Goal: Navigation & Orientation: Find specific page/section

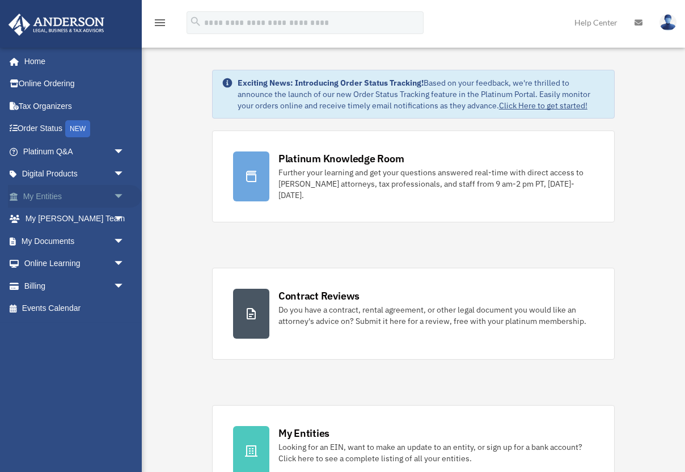
click at [118, 195] on span "arrow_drop_down" at bounding box center [124, 196] width 23 height 23
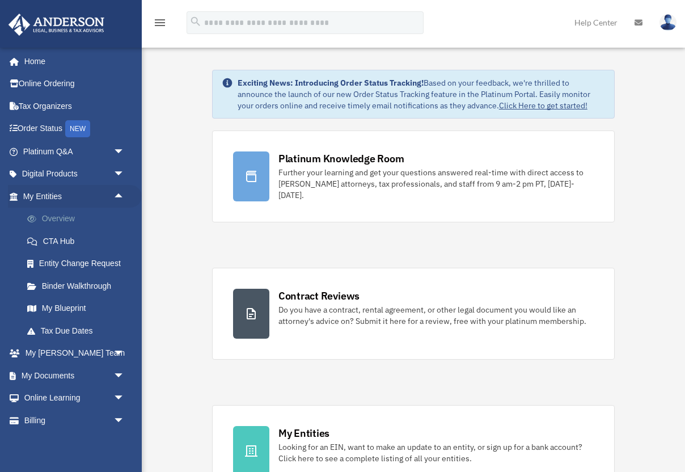
click at [98, 223] on link "Overview" at bounding box center [79, 219] width 126 height 23
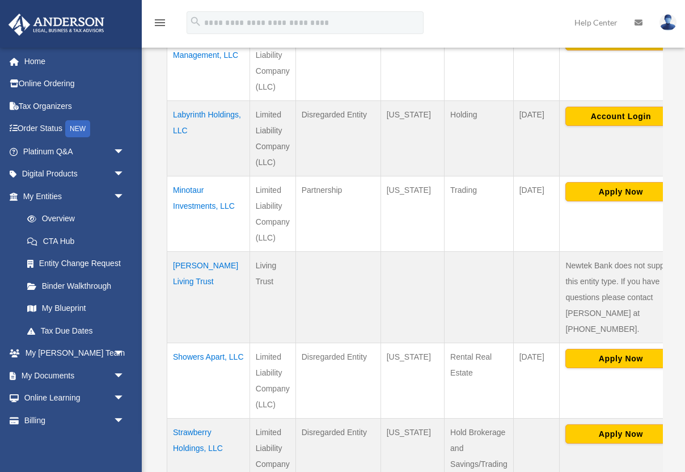
scroll to position [415, 0]
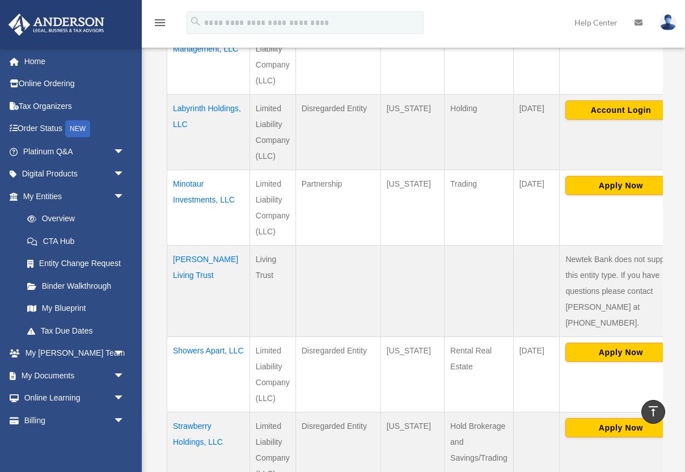
click at [200, 195] on td "Minotaur Investments, LLC" at bounding box center [208, 207] width 83 height 75
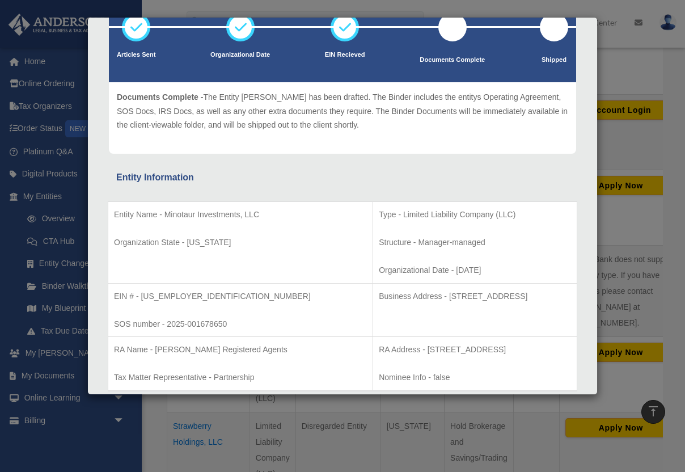
scroll to position [38, 0]
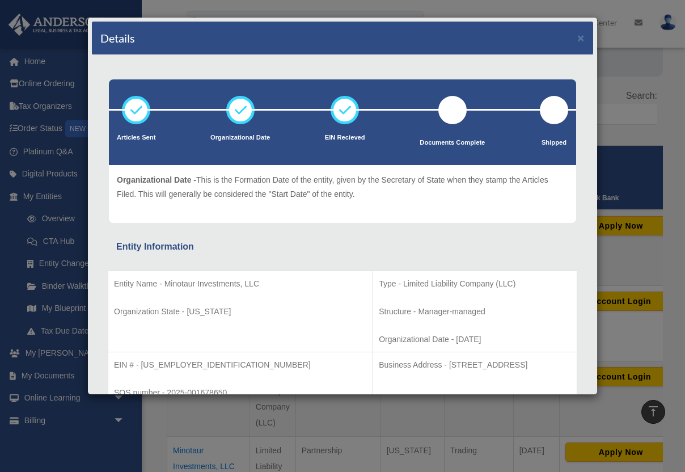
scroll to position [95, 0]
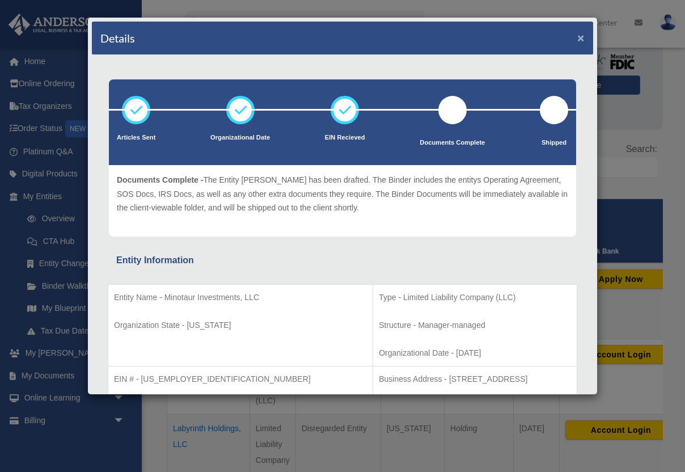
click at [580, 36] on button "×" at bounding box center [580, 38] width 7 height 12
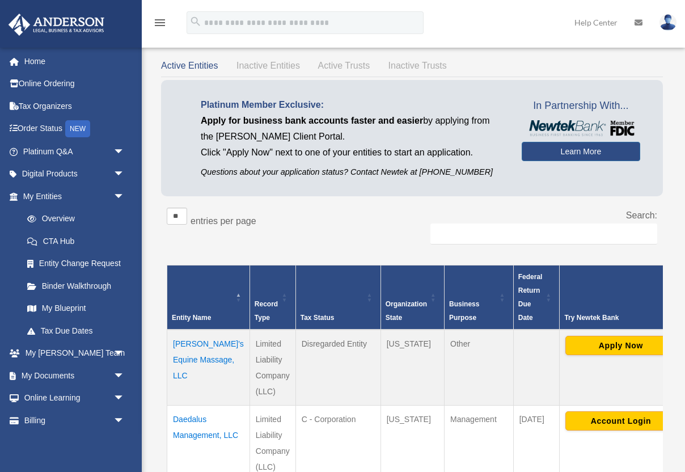
scroll to position [0, 0]
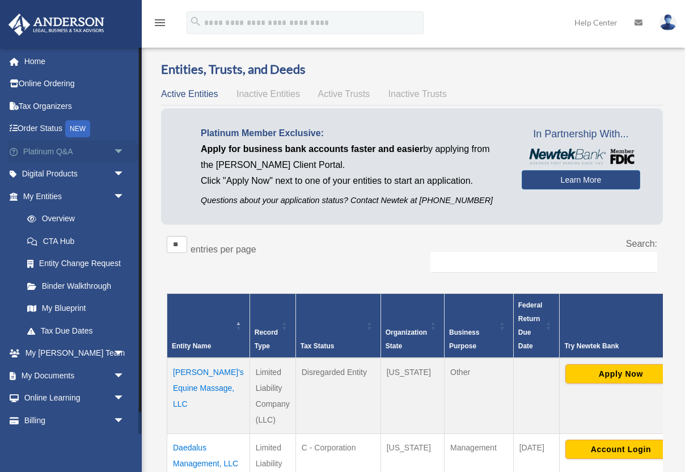
click at [120, 150] on span "arrow_drop_down" at bounding box center [124, 151] width 23 height 23
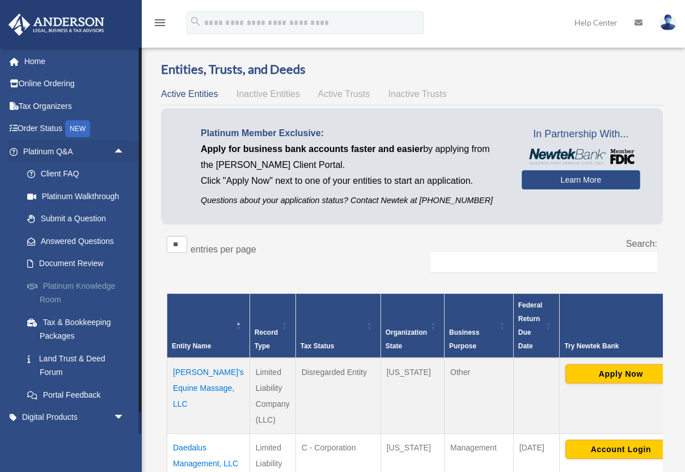
click at [80, 291] on link "Platinum Knowledge Room" at bounding box center [79, 293] width 126 height 36
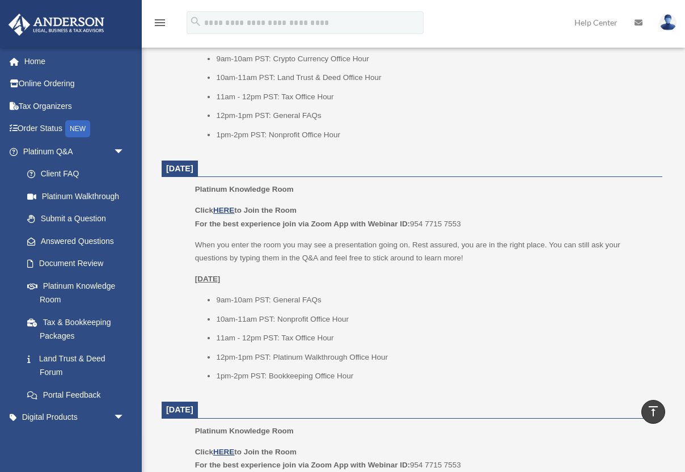
scroll to position [370, 0]
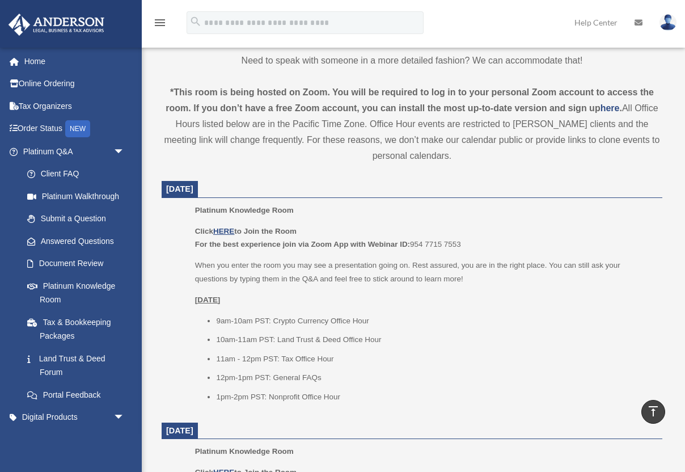
click at [669, 23] on img at bounding box center [668, 22] width 17 height 16
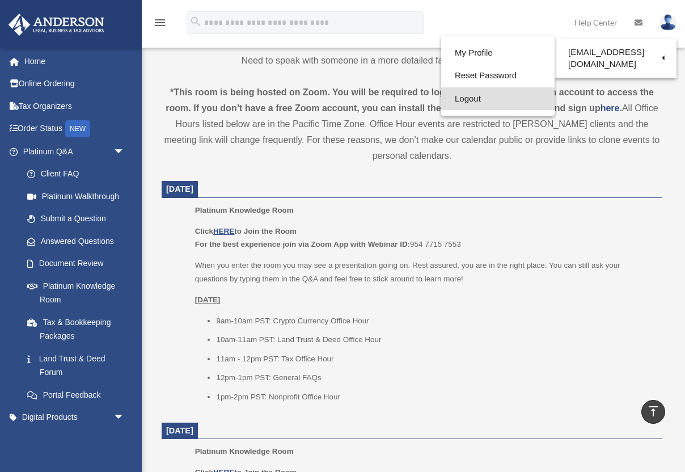
click at [492, 95] on link "Logout" at bounding box center [497, 98] width 113 height 23
